Goal: Task Accomplishment & Management: Use online tool/utility

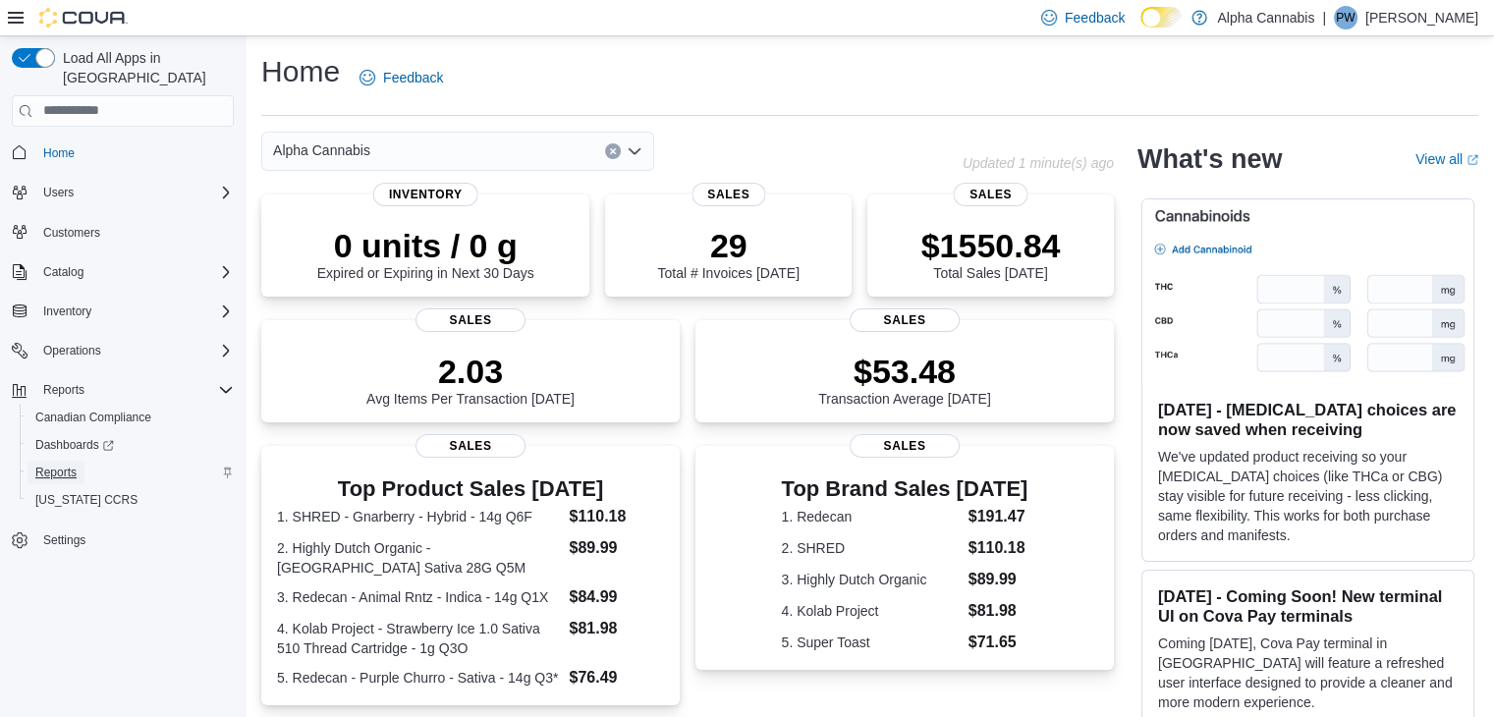
click at [61, 465] on span "Reports" at bounding box center [55, 473] width 41 height 16
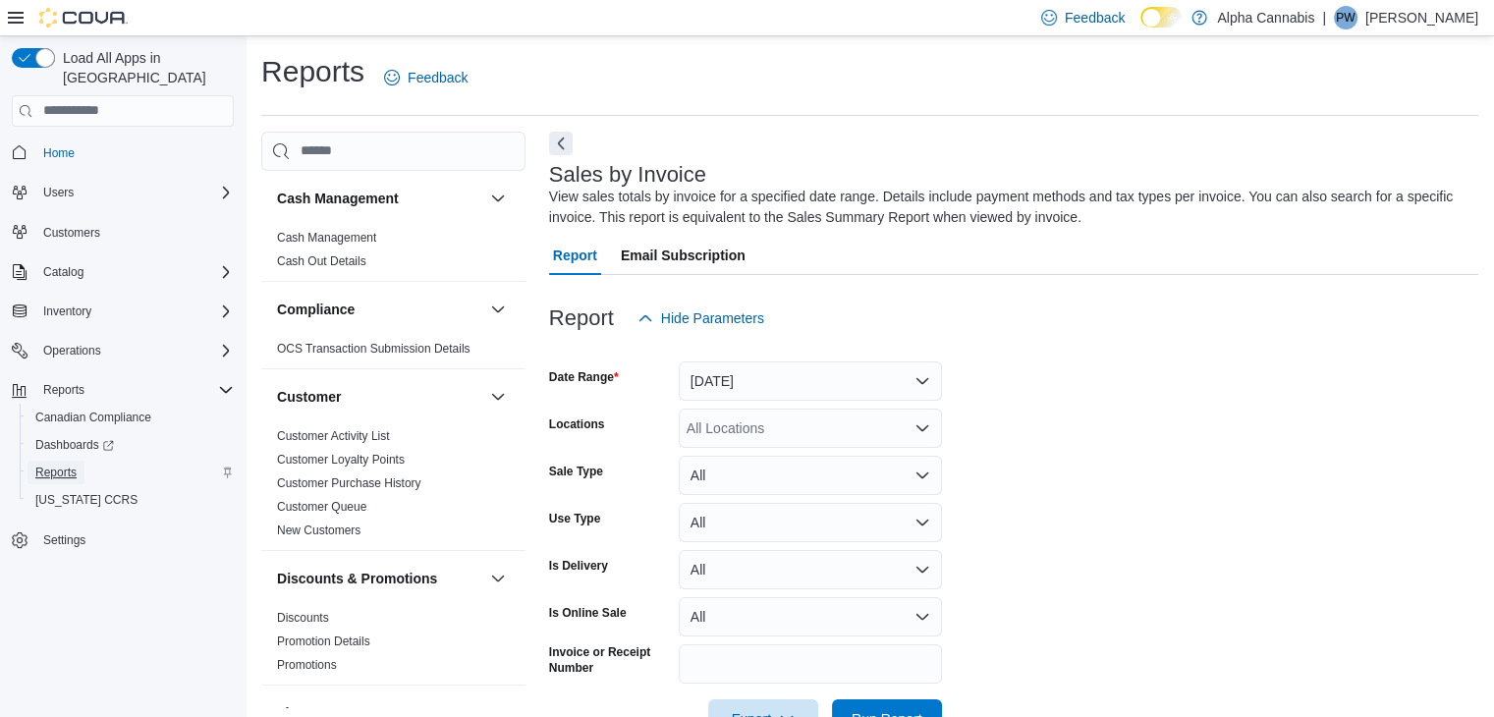
scroll to position [60, 0]
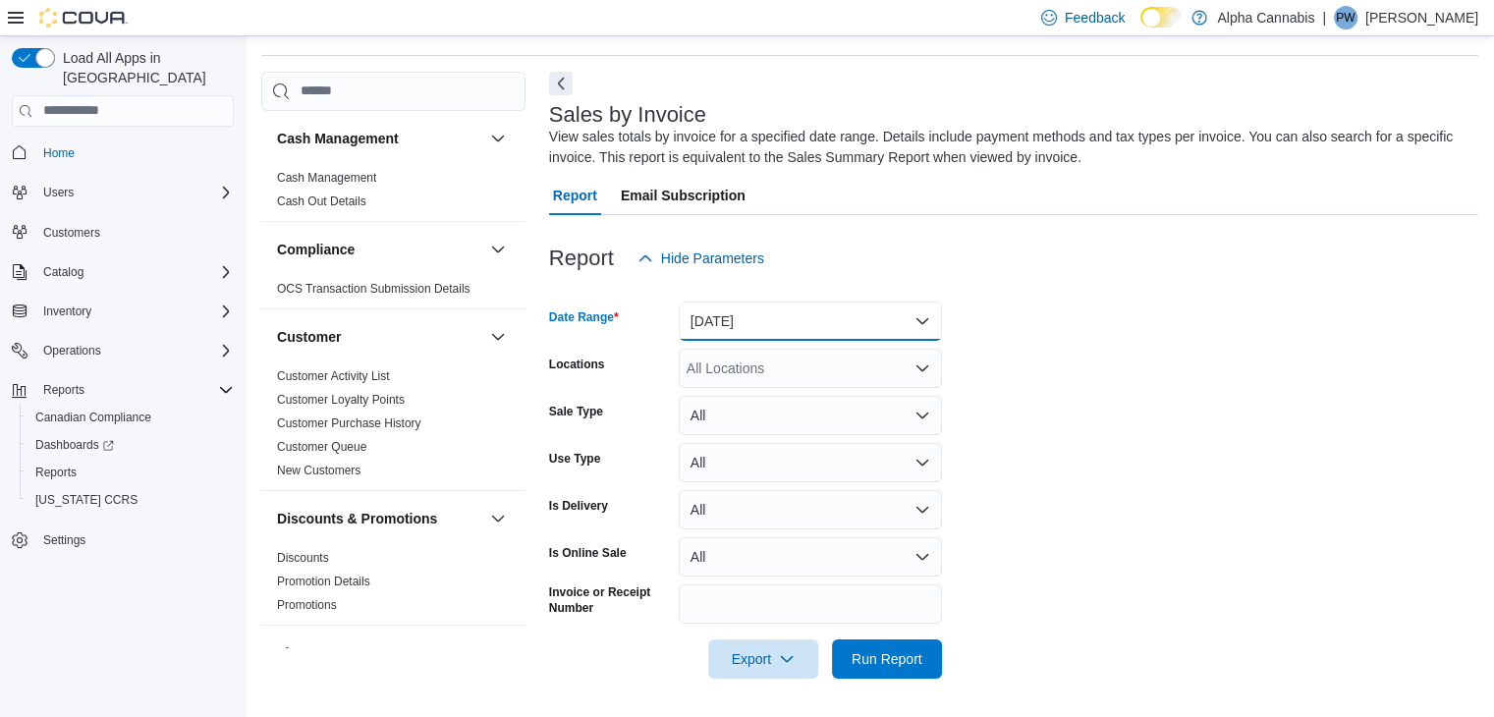
click at [914, 324] on button "[DATE]" at bounding box center [810, 321] width 263 height 39
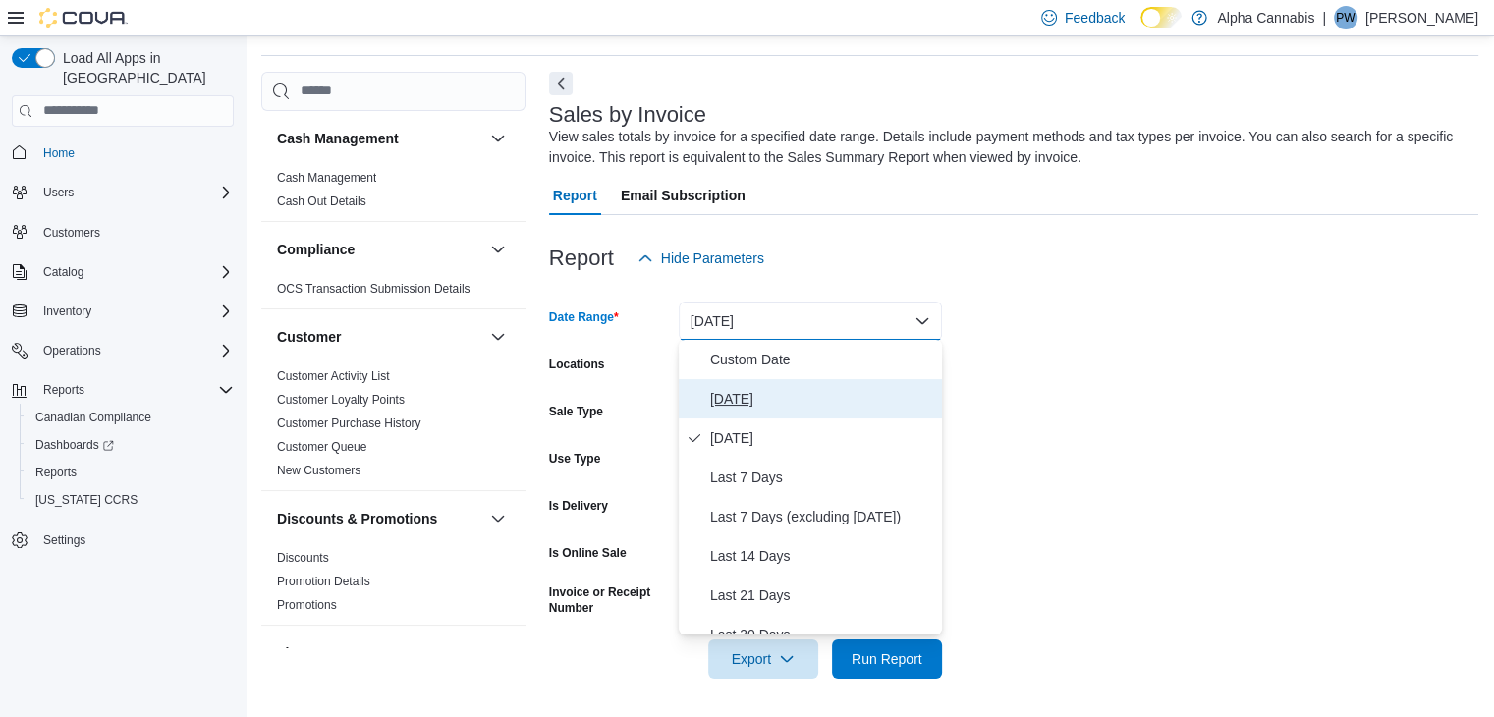
click at [722, 391] on span "[DATE]" at bounding box center [822, 399] width 224 height 24
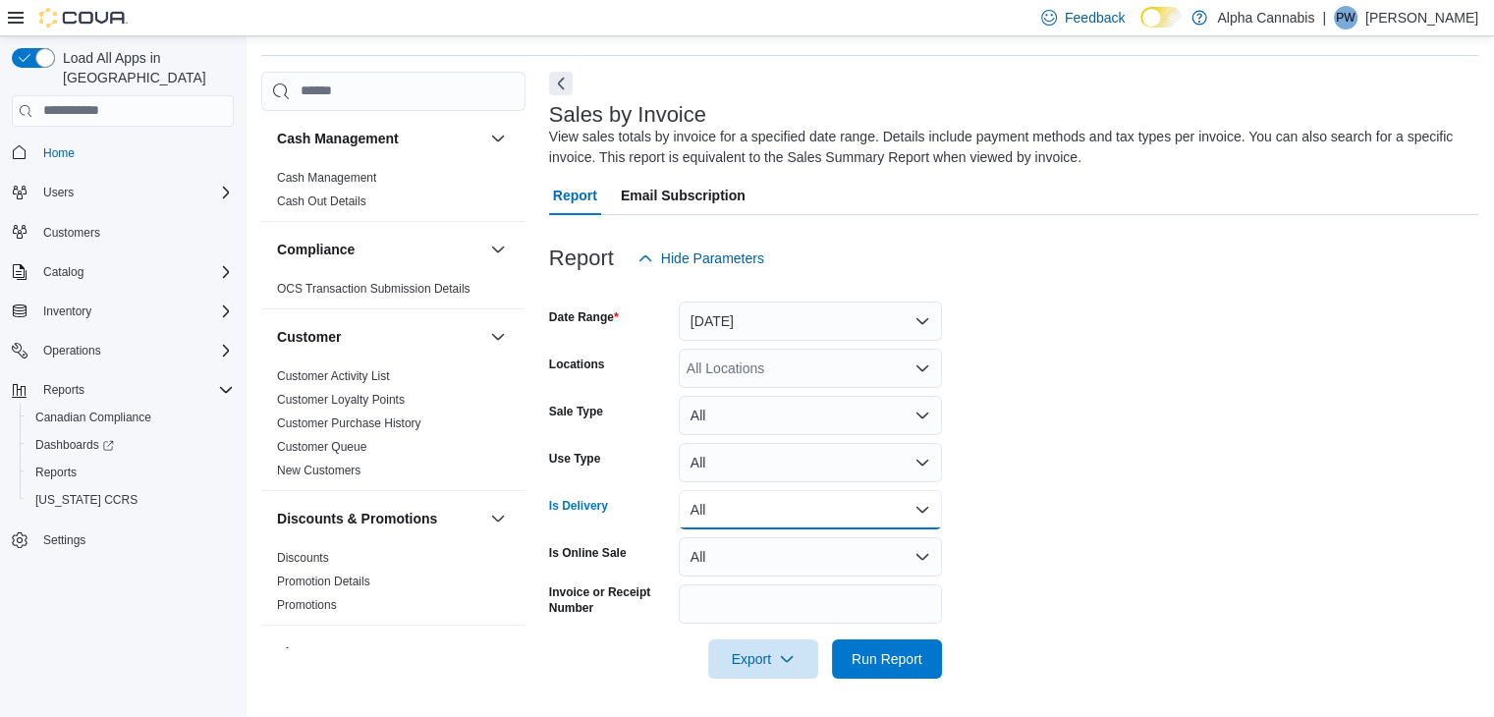
click at [926, 506] on button "All" at bounding box center [810, 509] width 263 height 39
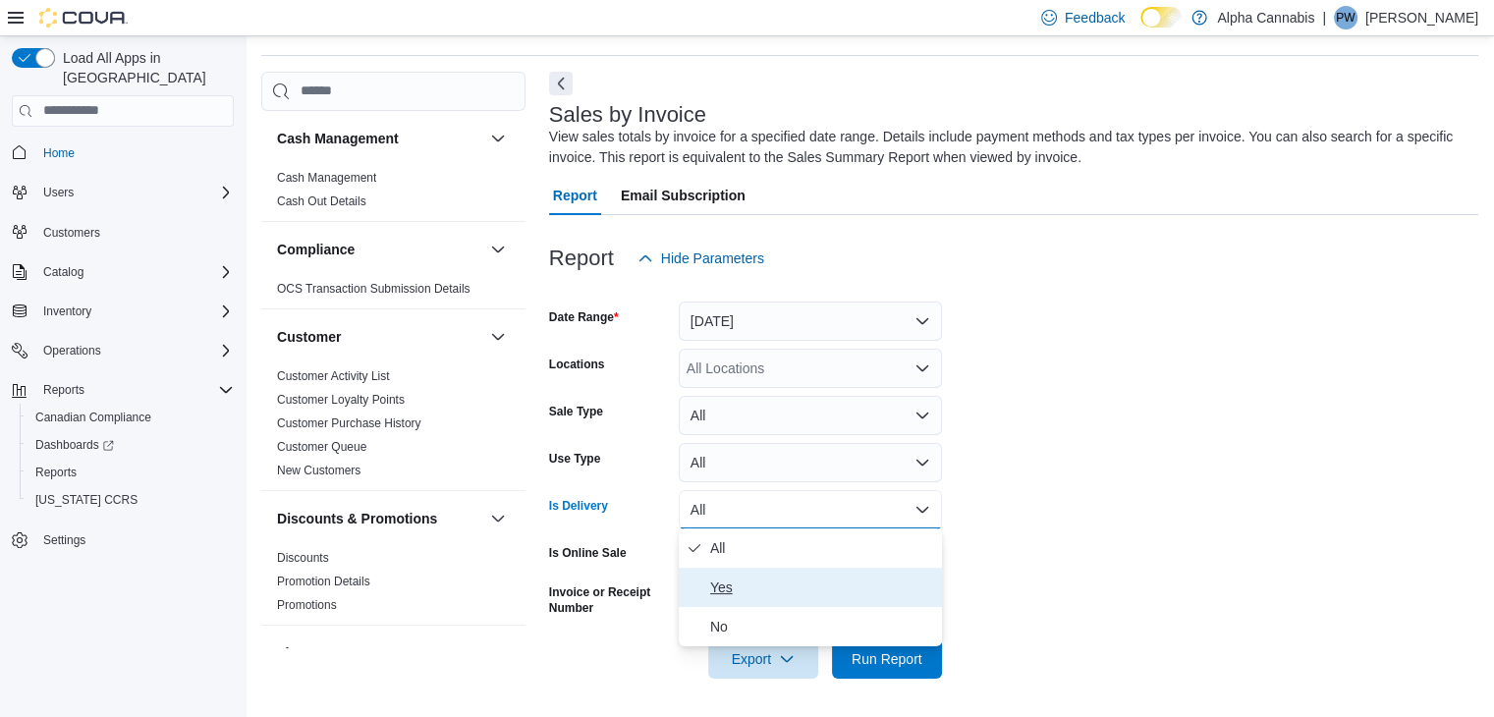
click at [721, 575] on button "Yes" at bounding box center [810, 587] width 263 height 39
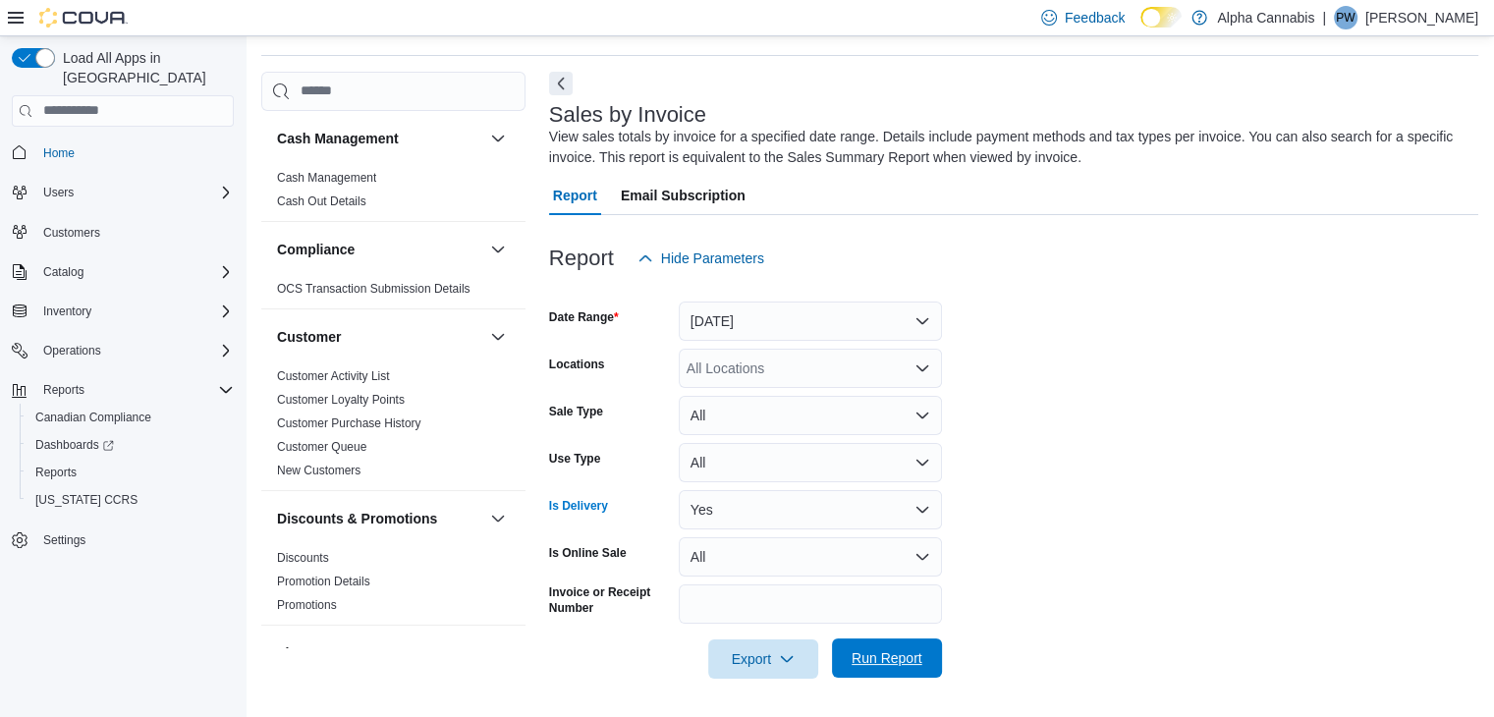
click at [870, 641] on span "Run Report" at bounding box center [887, 658] width 86 height 39
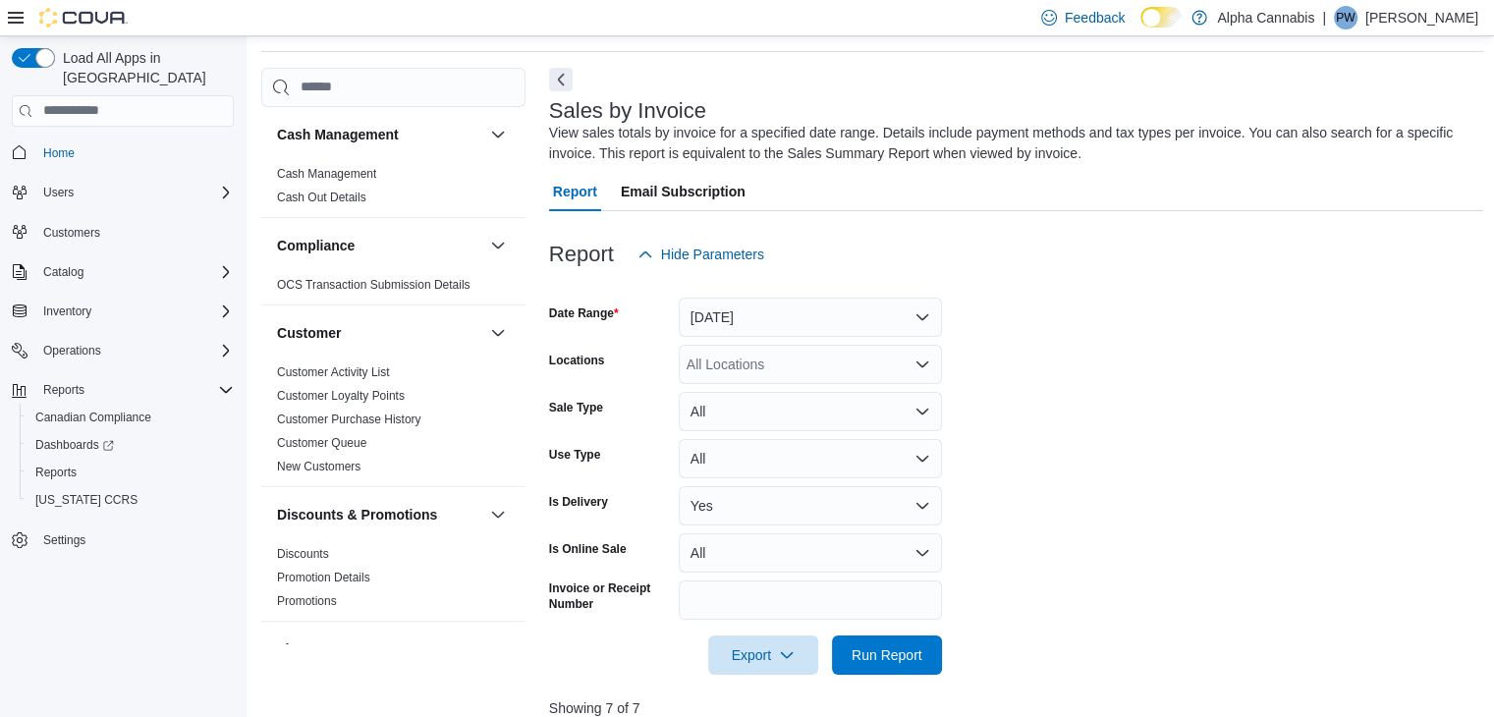
scroll to position [98, 0]
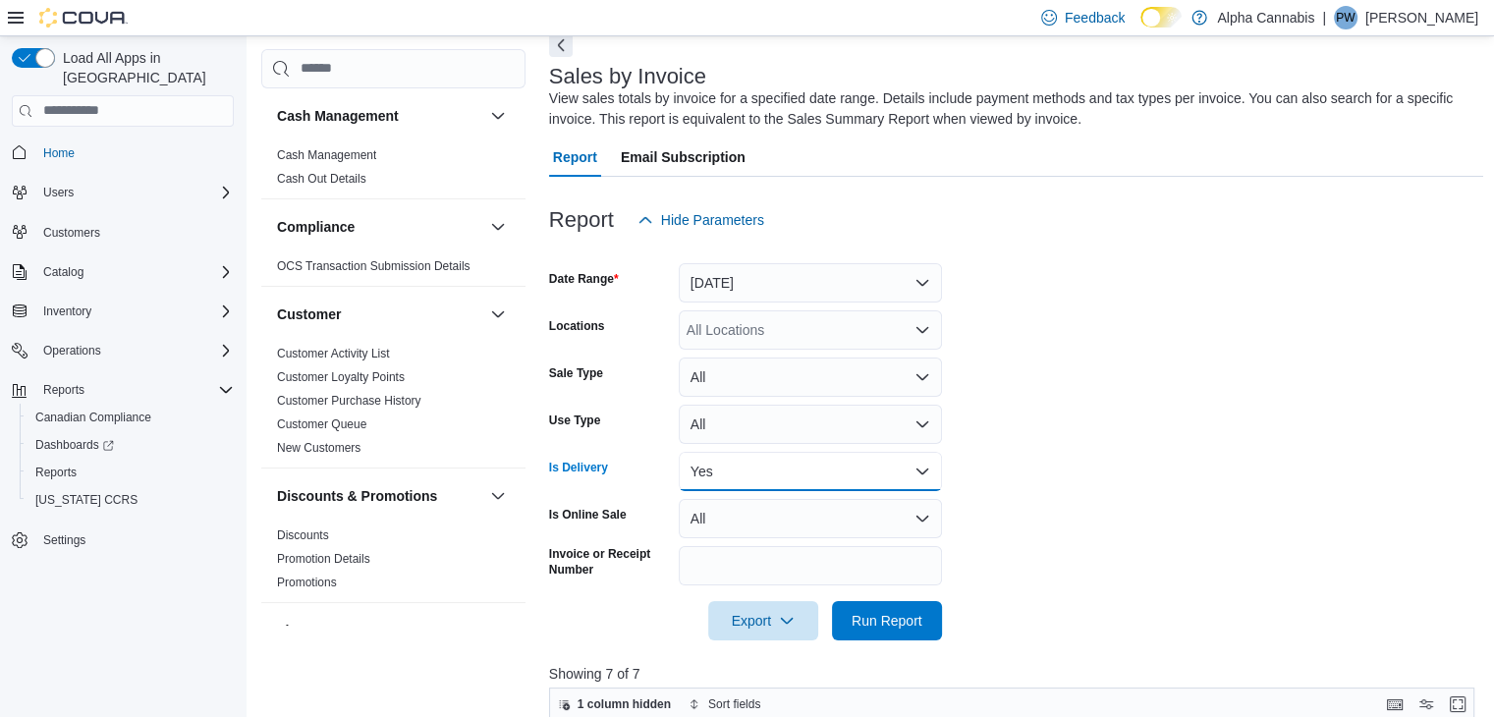
click at [921, 465] on button "Yes" at bounding box center [810, 471] width 263 height 39
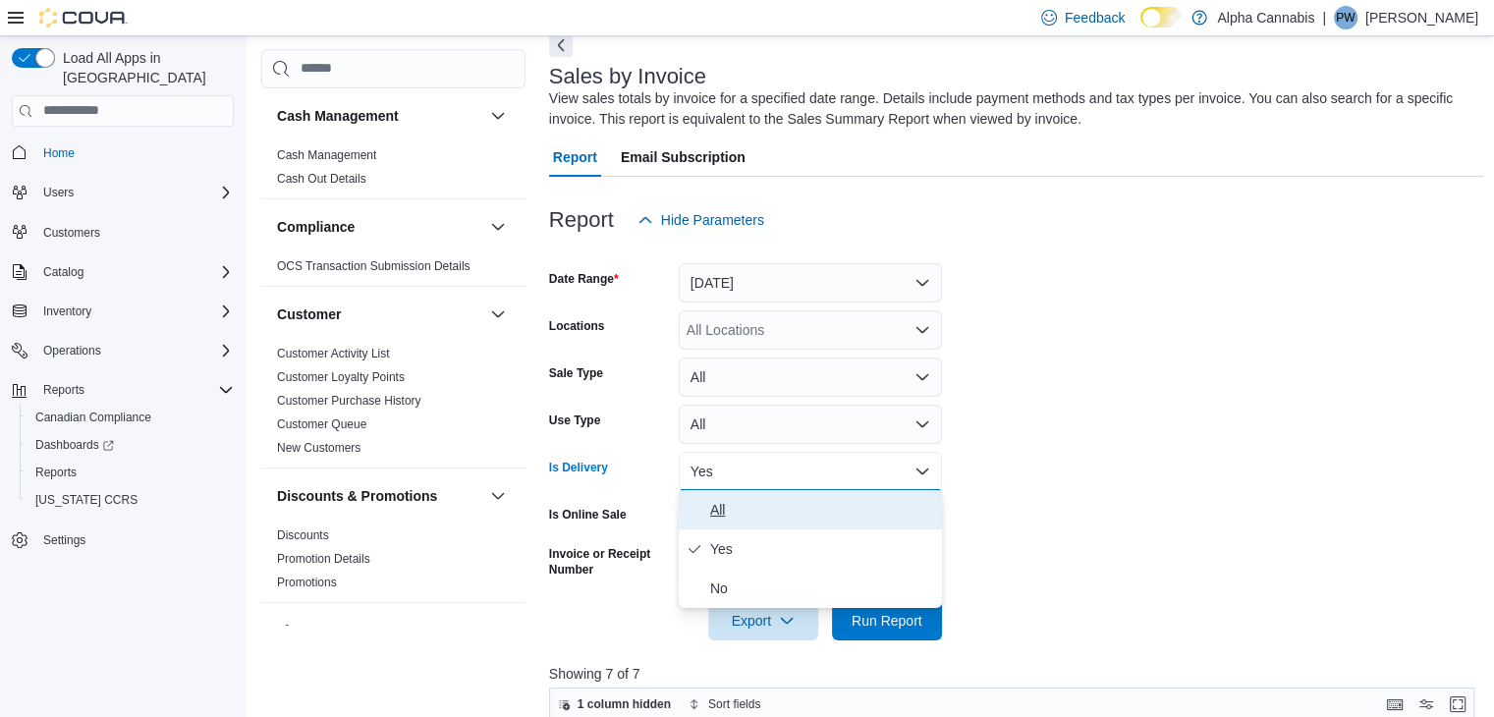
click at [716, 504] on span "All" at bounding box center [822, 510] width 224 height 24
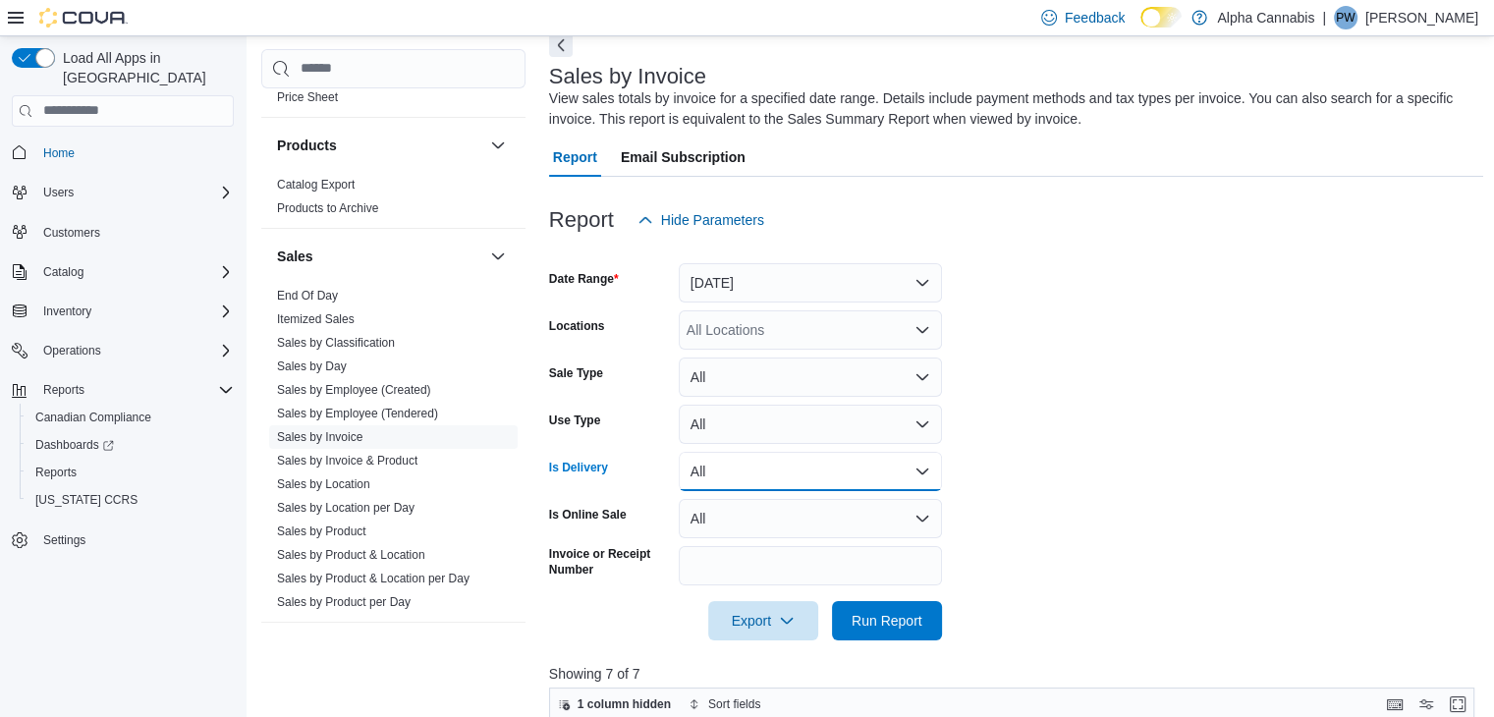
scroll to position [1277, 0]
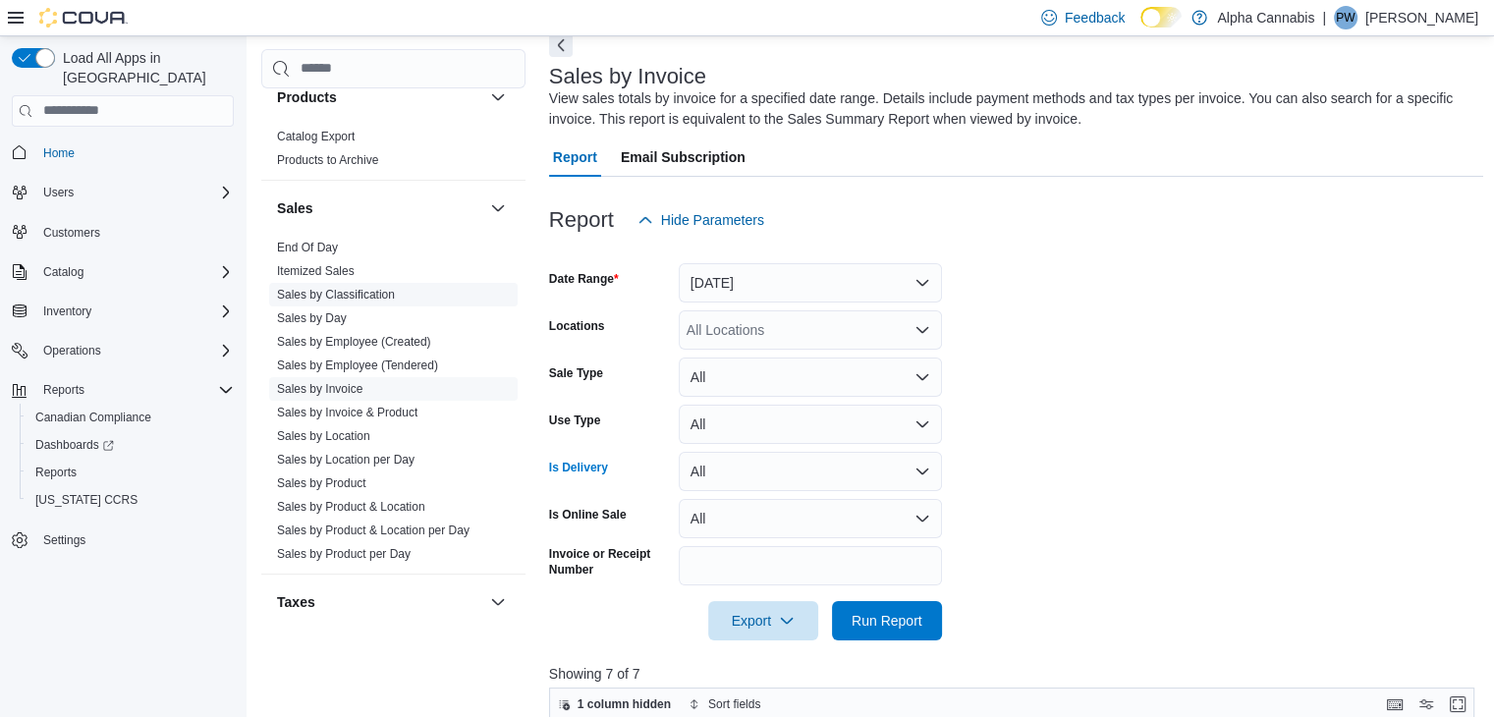
click at [413, 362] on link "Sales by Employee (Tendered)" at bounding box center [357, 366] width 161 height 14
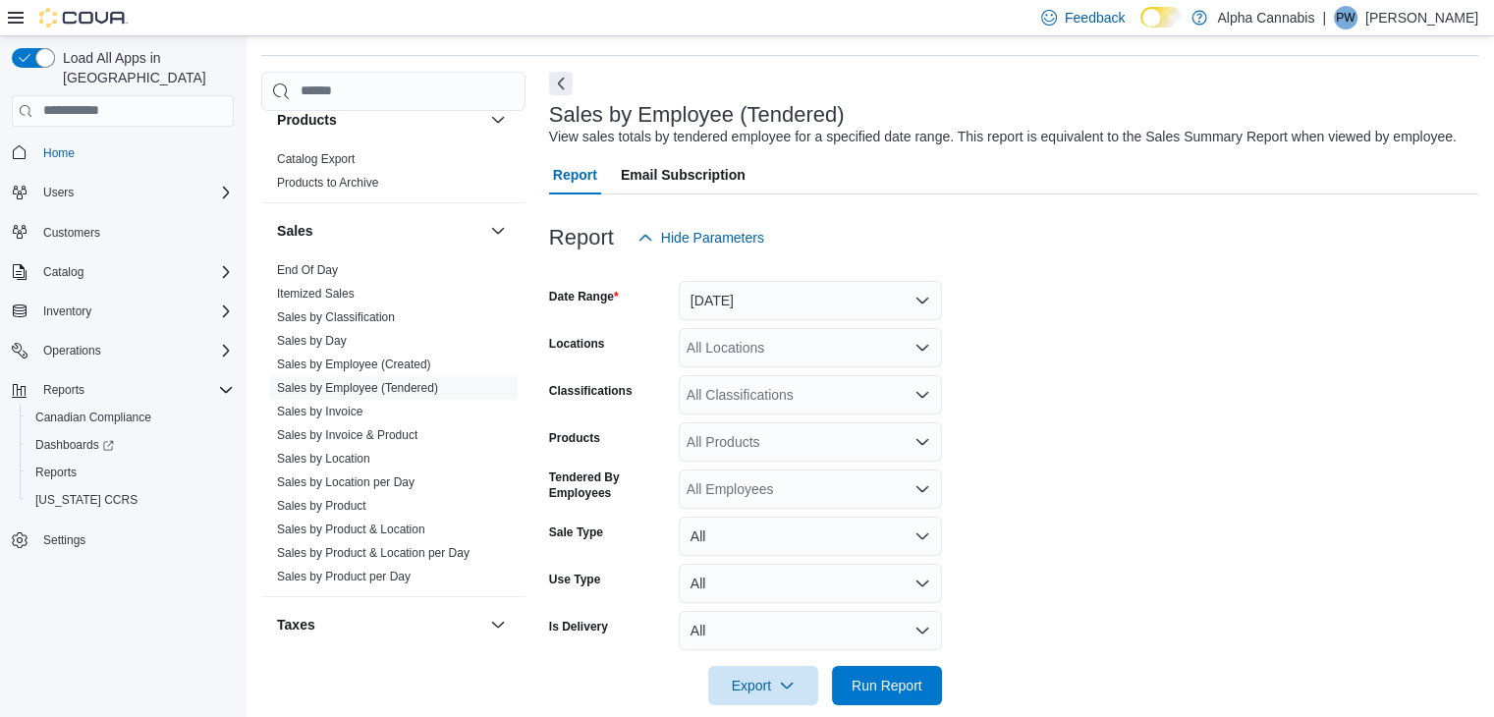
scroll to position [86, 0]
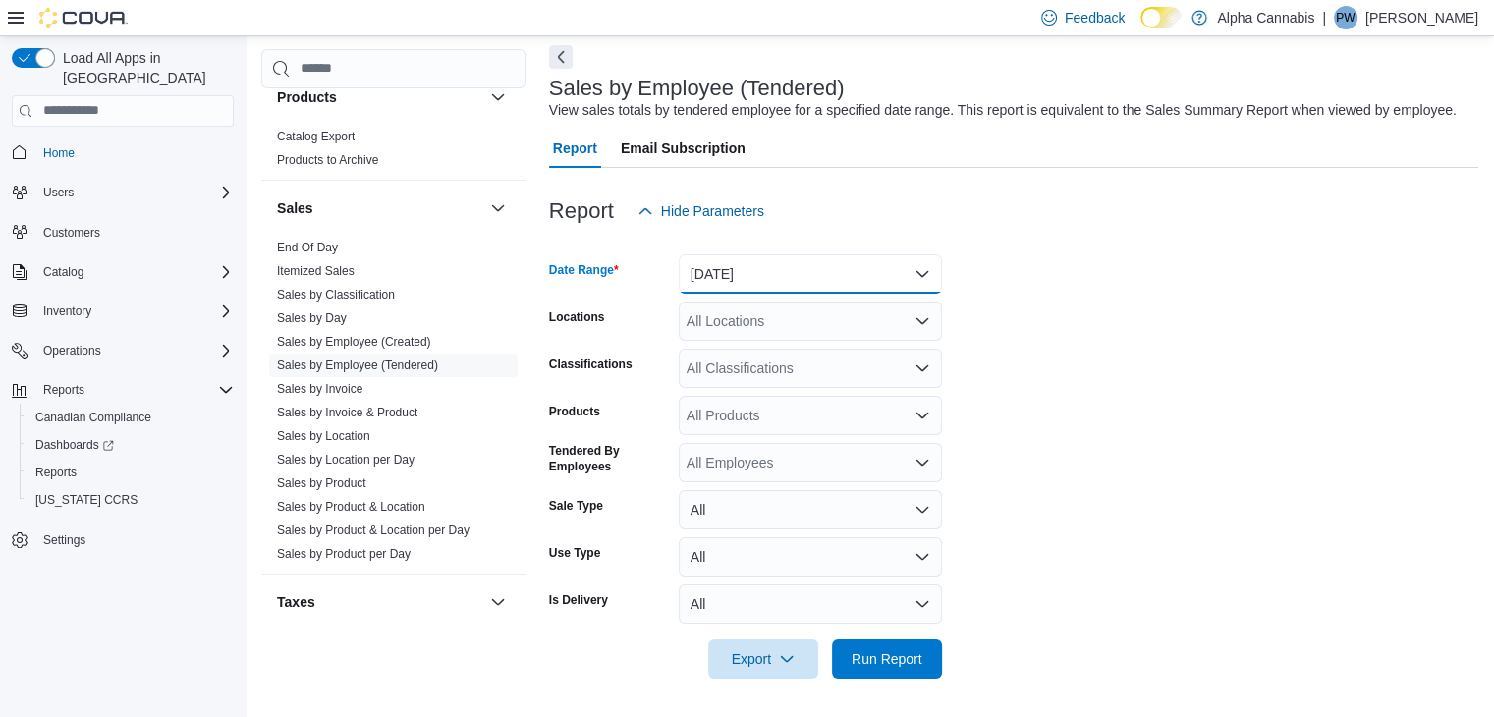
click at [912, 270] on button "[DATE]" at bounding box center [810, 273] width 263 height 39
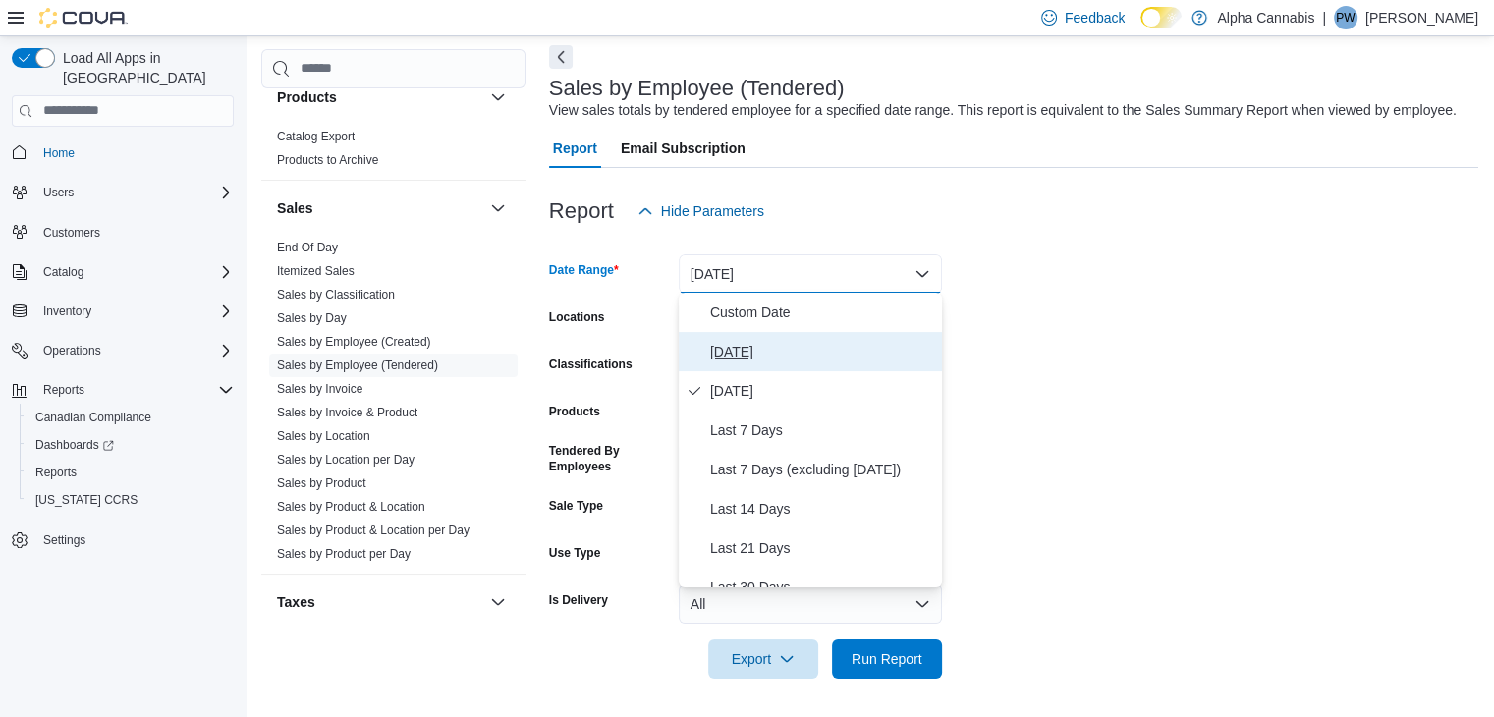
click at [745, 354] on span "[DATE]" at bounding box center [822, 352] width 224 height 24
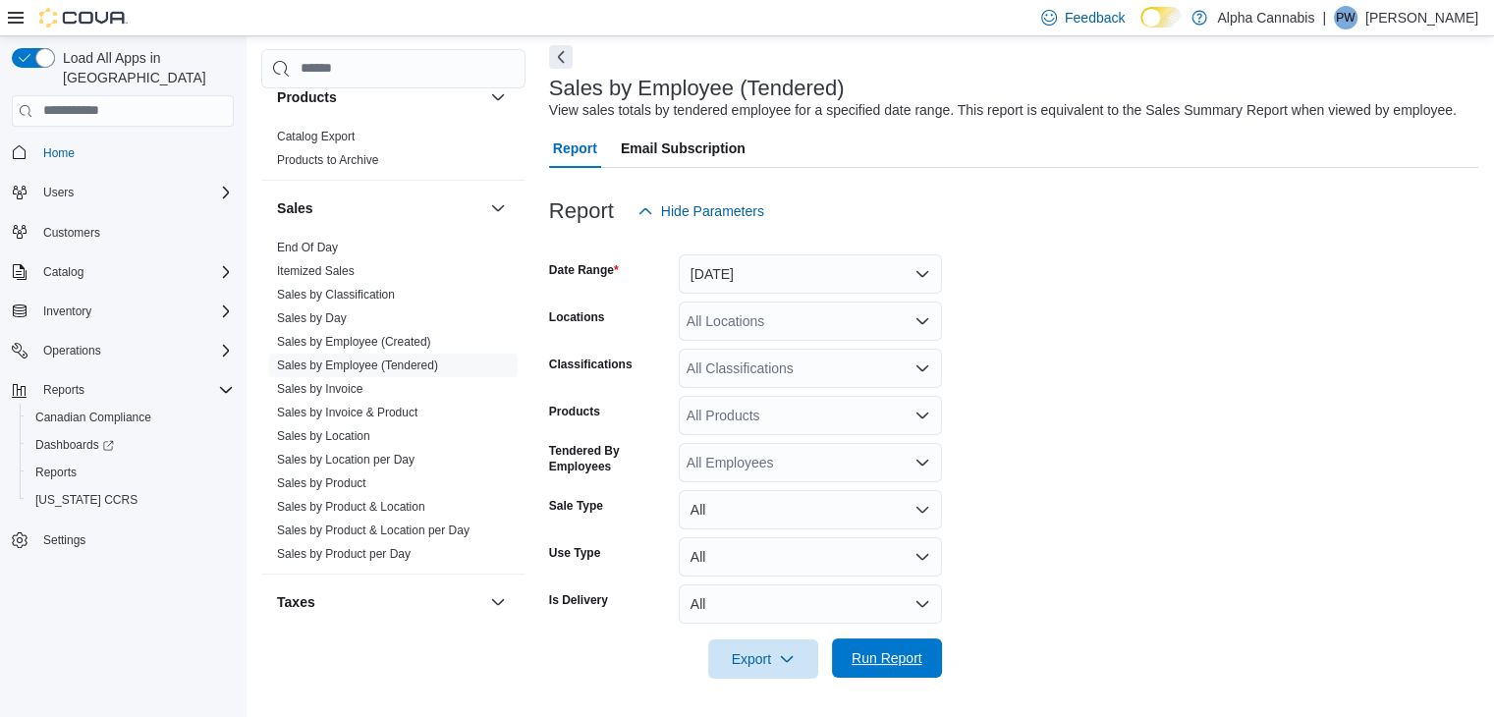
click at [901, 655] on span "Run Report" at bounding box center [887, 658] width 71 height 20
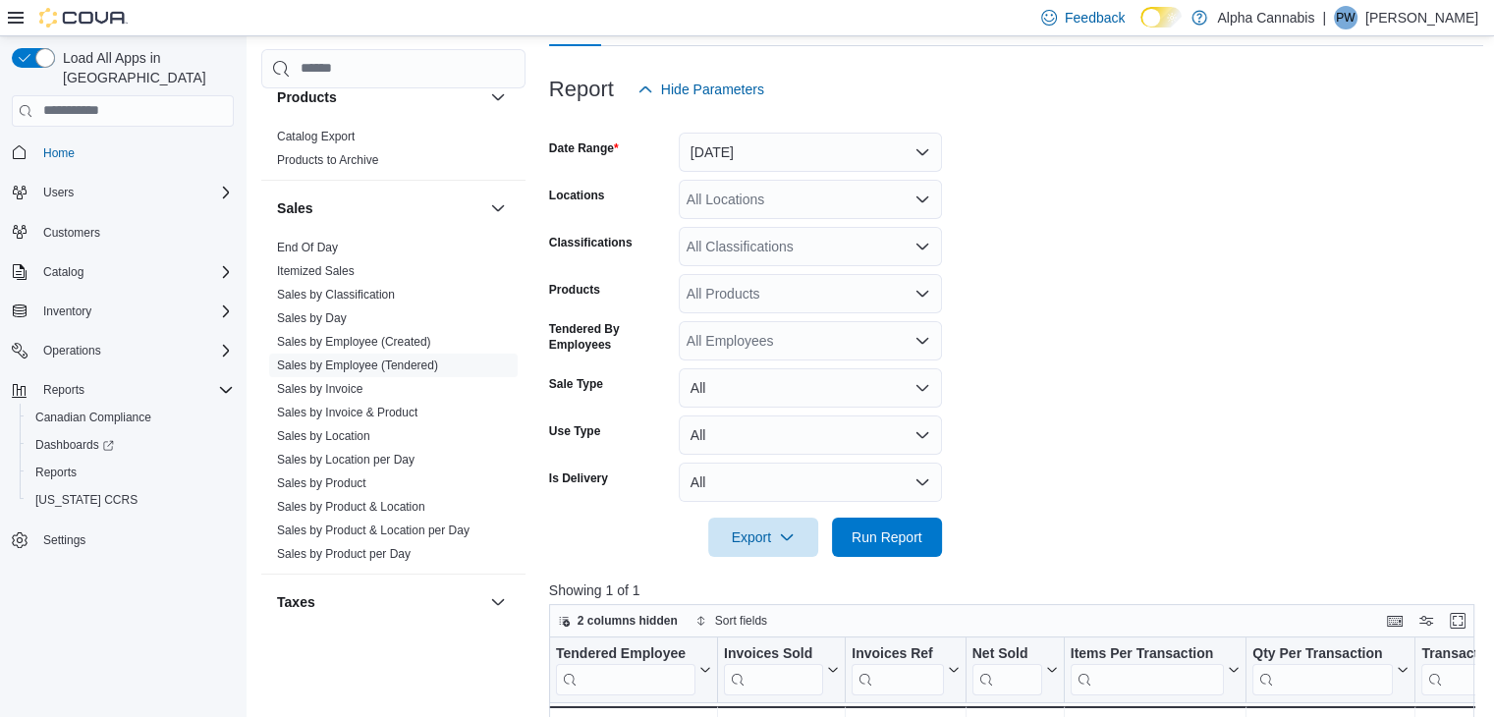
scroll to position [381, 0]
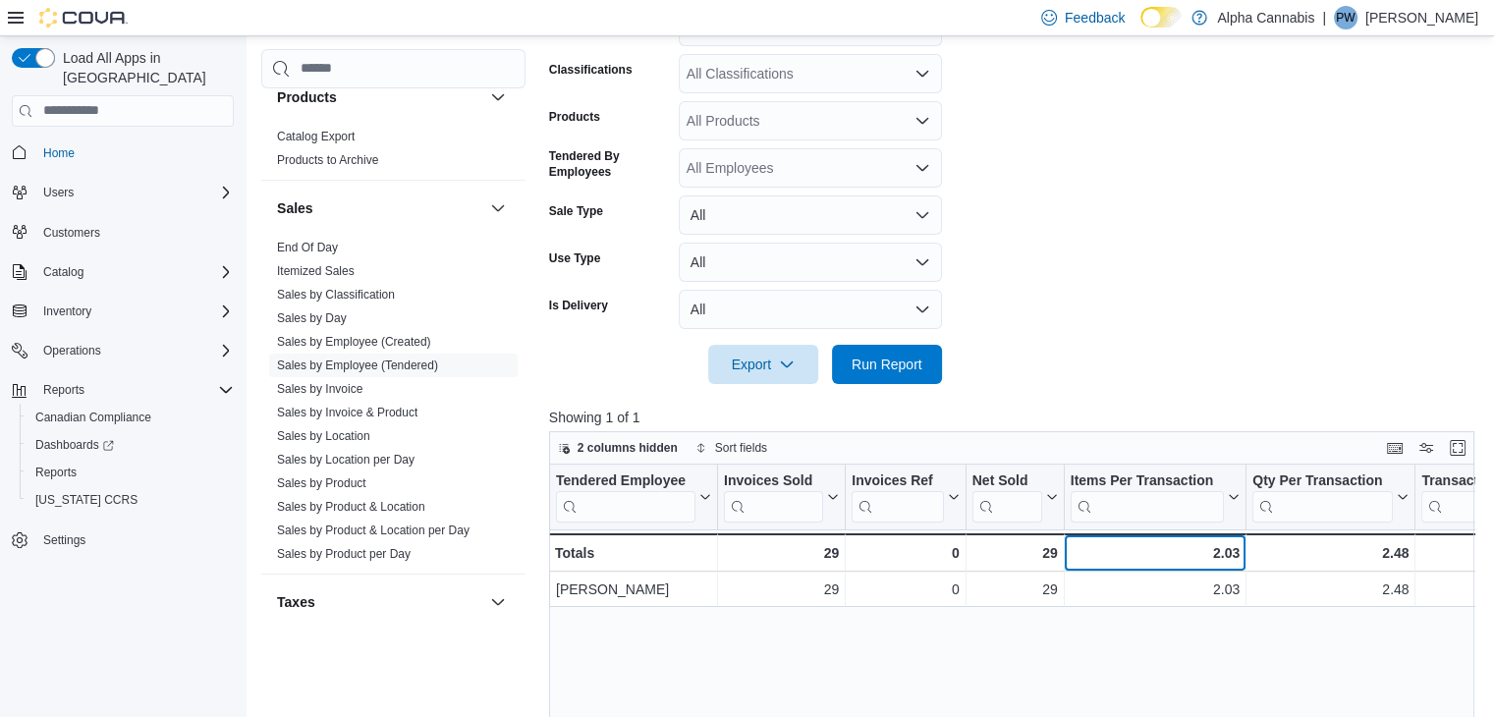
click at [1186, 556] on div "2.03" at bounding box center [1155, 553] width 170 height 24
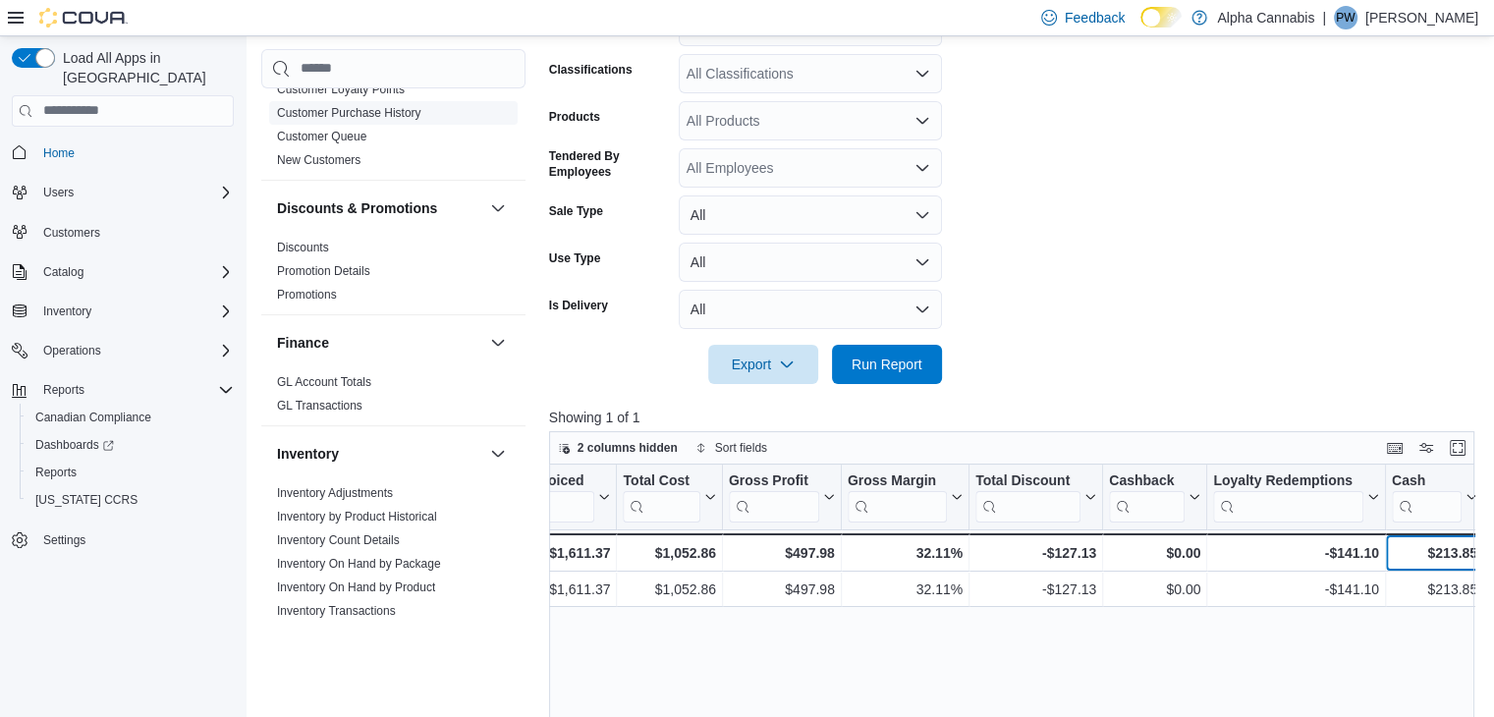
scroll to position [0, 0]
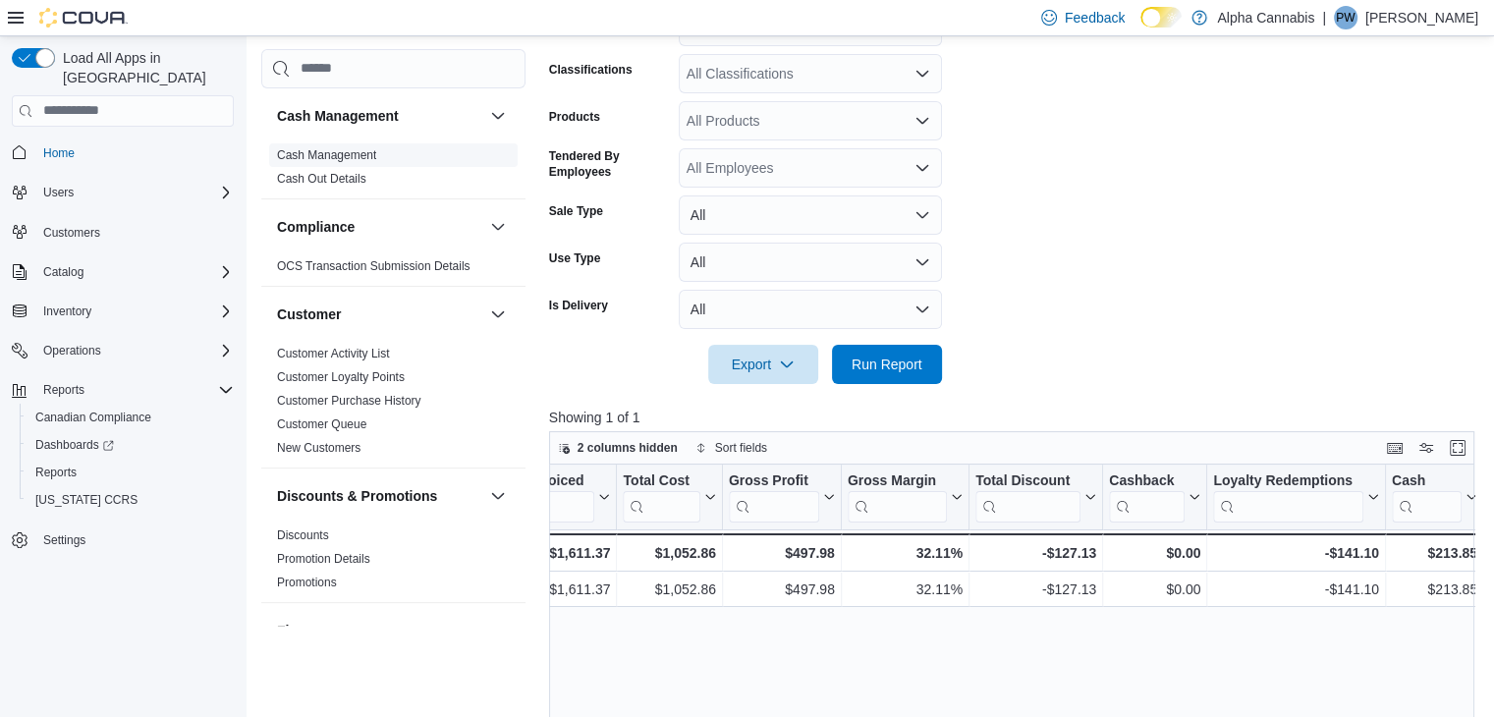
click at [353, 146] on span "Cash Management" at bounding box center [393, 155] width 249 height 24
click at [359, 154] on link "Cash Management" at bounding box center [326, 155] width 99 height 14
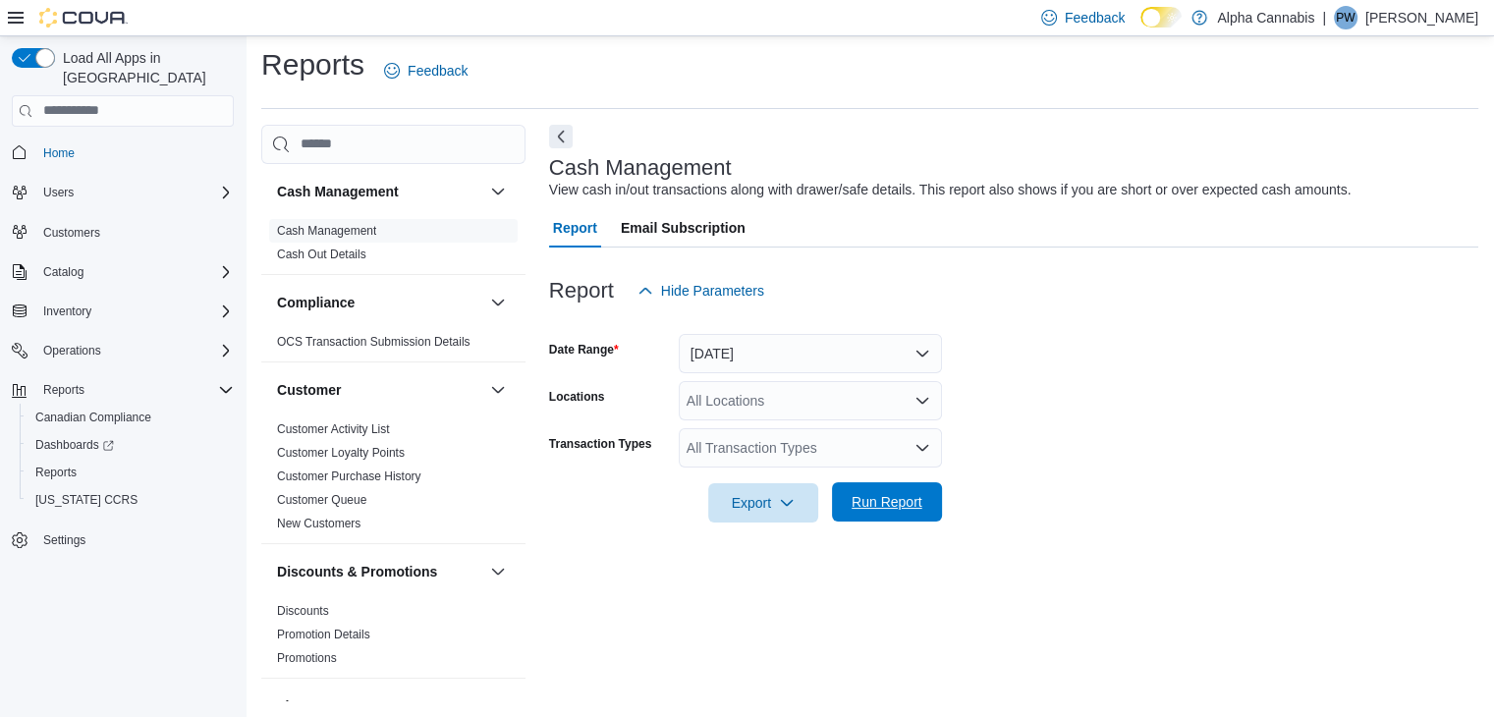
click at [908, 510] on span "Run Report" at bounding box center [887, 502] width 71 height 20
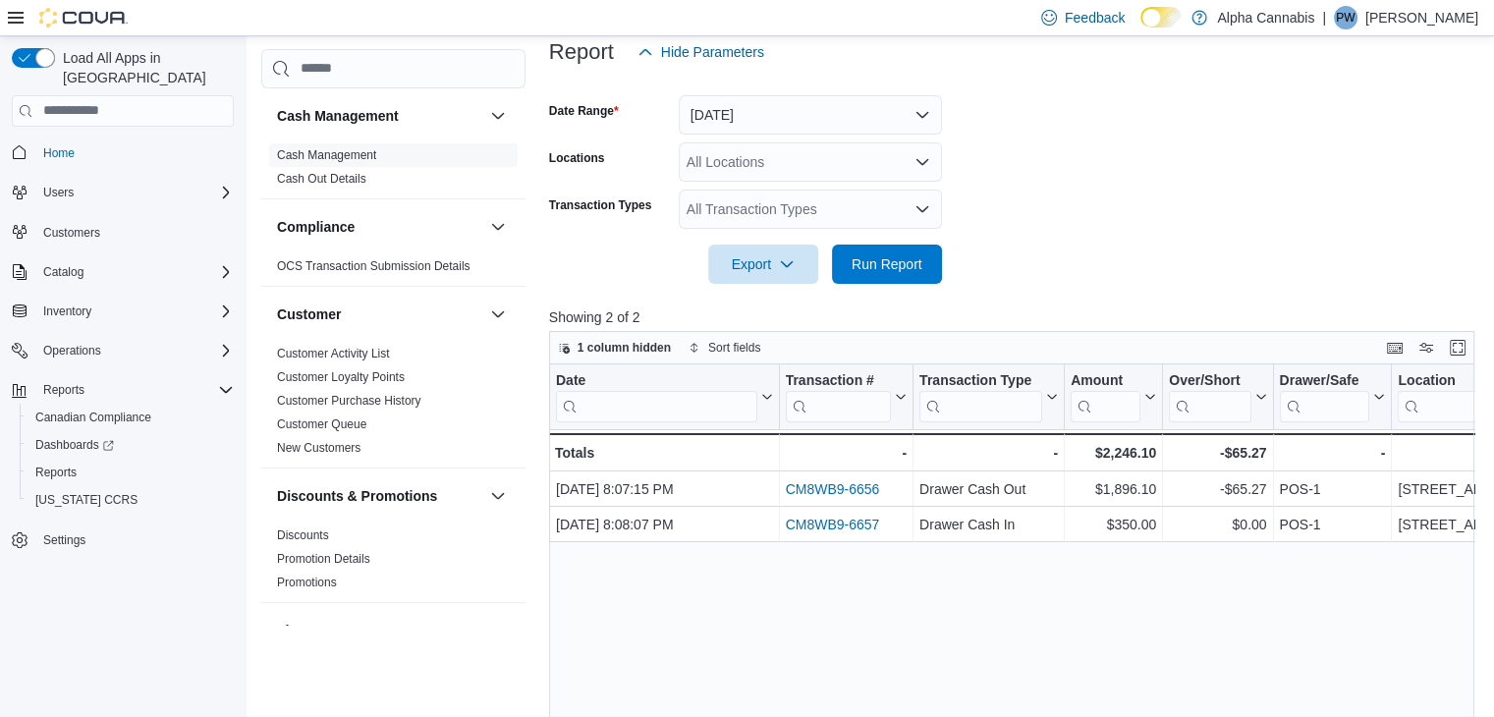
scroll to position [302, 0]
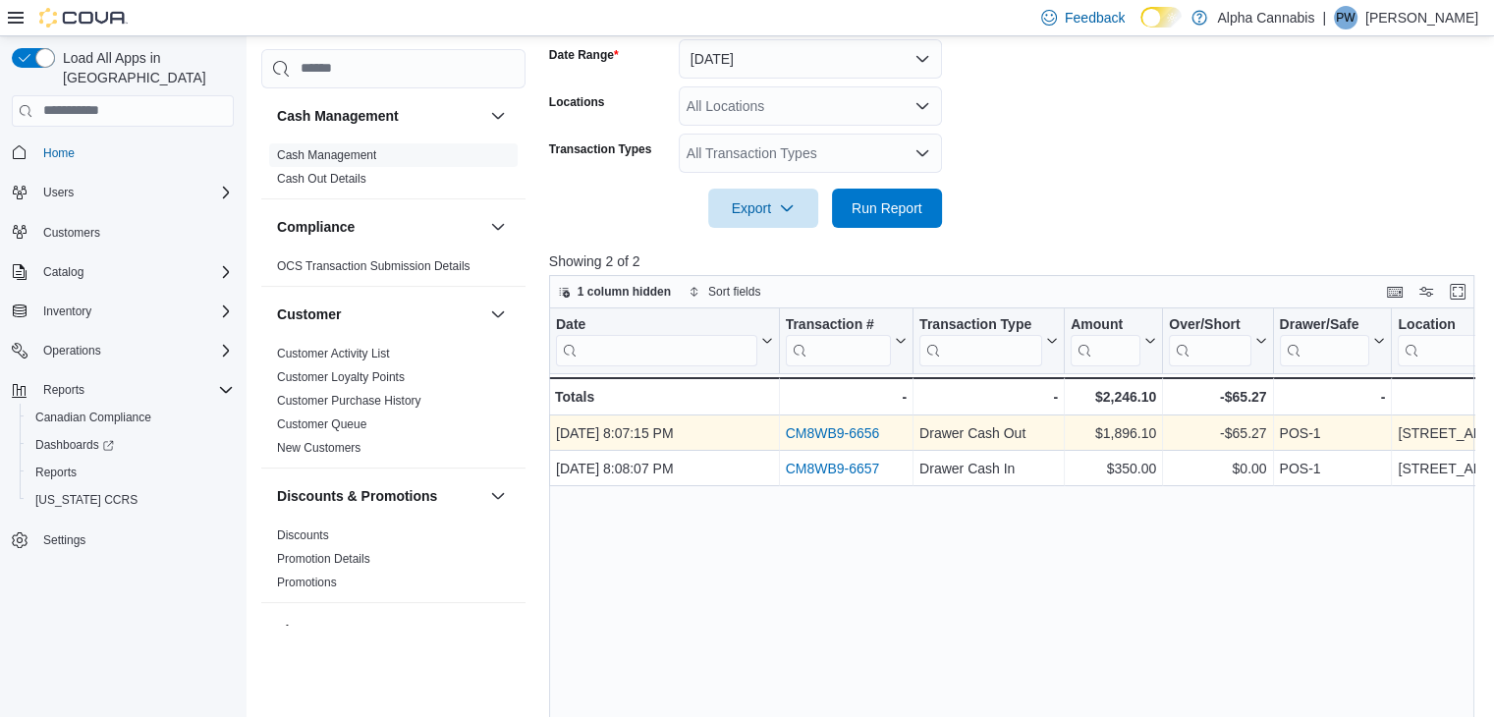
click at [824, 428] on link "CM8WB9-6656" at bounding box center [832, 433] width 94 height 16
